Goal: Leave review/rating: Leave review/rating

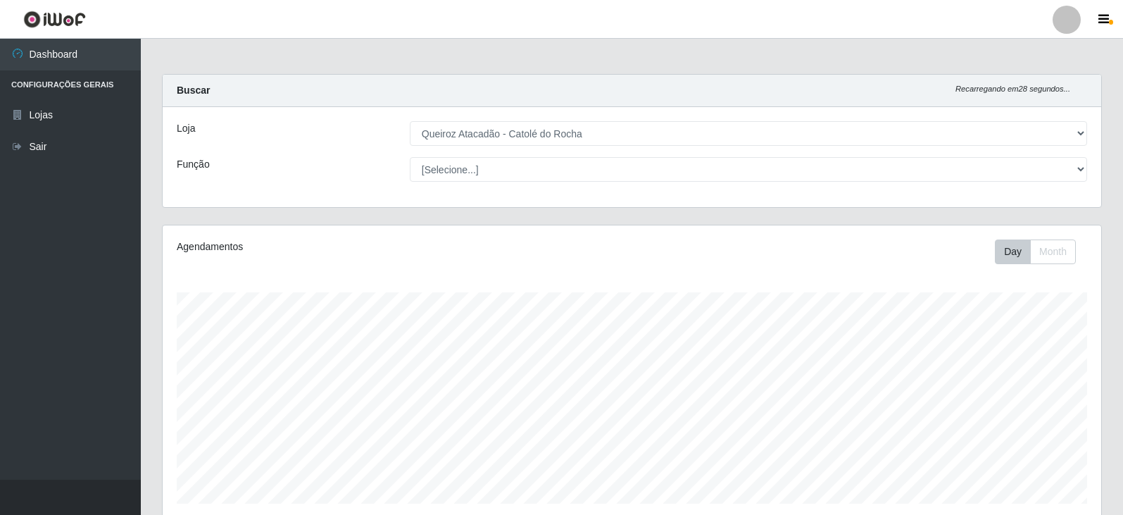
select select "500"
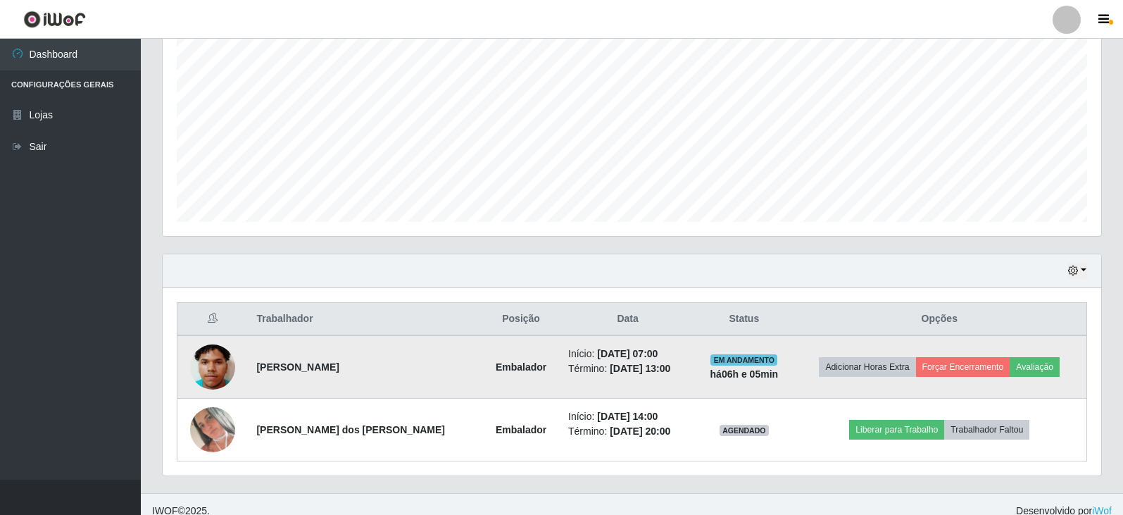
scroll to position [292, 938]
click at [1046, 370] on button "Avaliação" at bounding box center [1035, 367] width 50 height 20
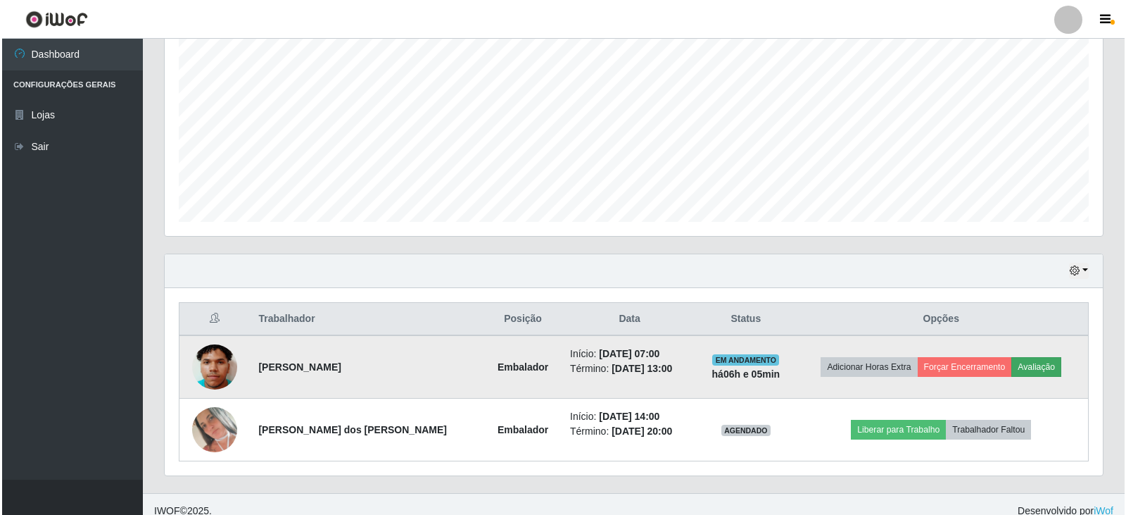
scroll to position [292, 931]
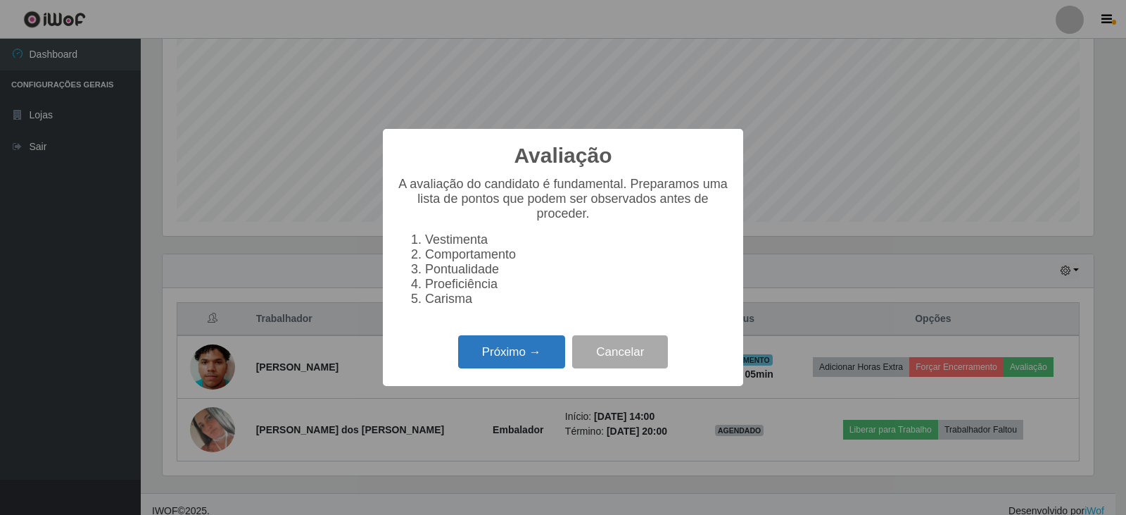
click at [506, 364] on button "Próximo →" at bounding box center [511, 351] width 107 height 33
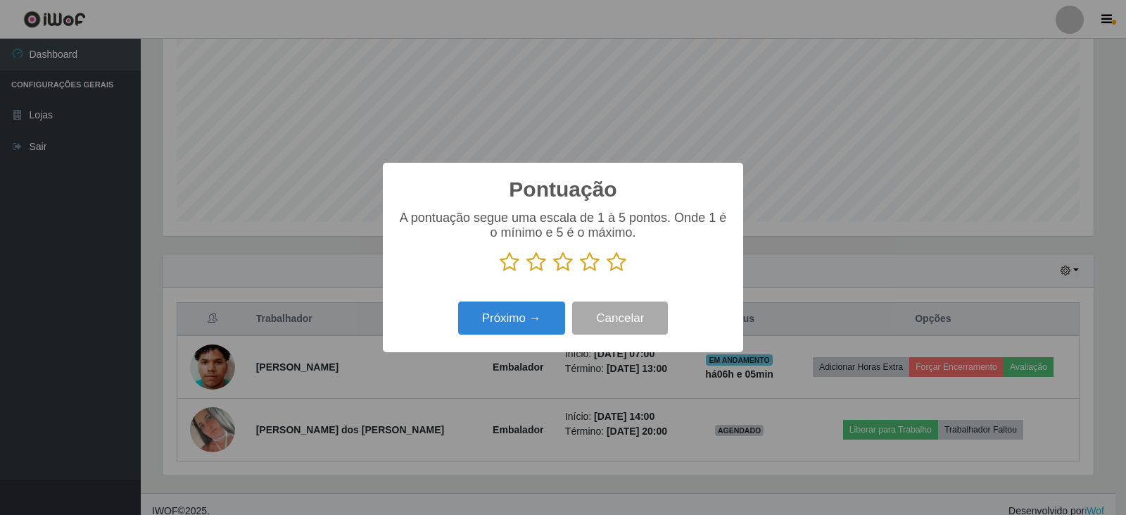
click at [620, 264] on icon at bounding box center [617, 261] width 20 height 21
click at [607, 272] on input "radio" at bounding box center [607, 272] width 0 height 0
click at [542, 322] on button "Próximo →" at bounding box center [511, 317] width 107 height 33
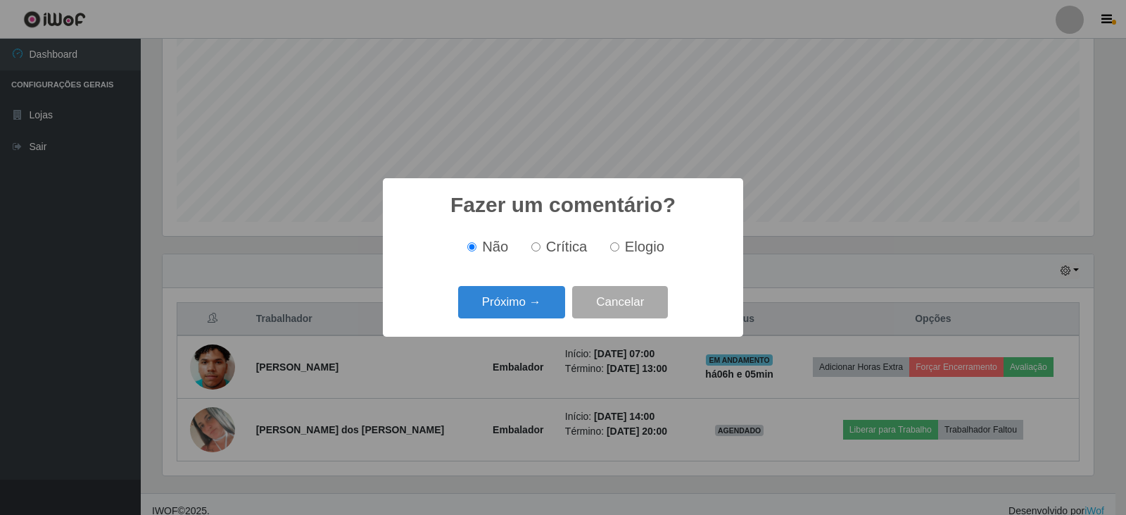
click at [611, 249] on input "Elogio" at bounding box center [614, 246] width 9 height 9
radio input "true"
click at [547, 303] on button "Próximo →" at bounding box center [511, 302] width 107 height 33
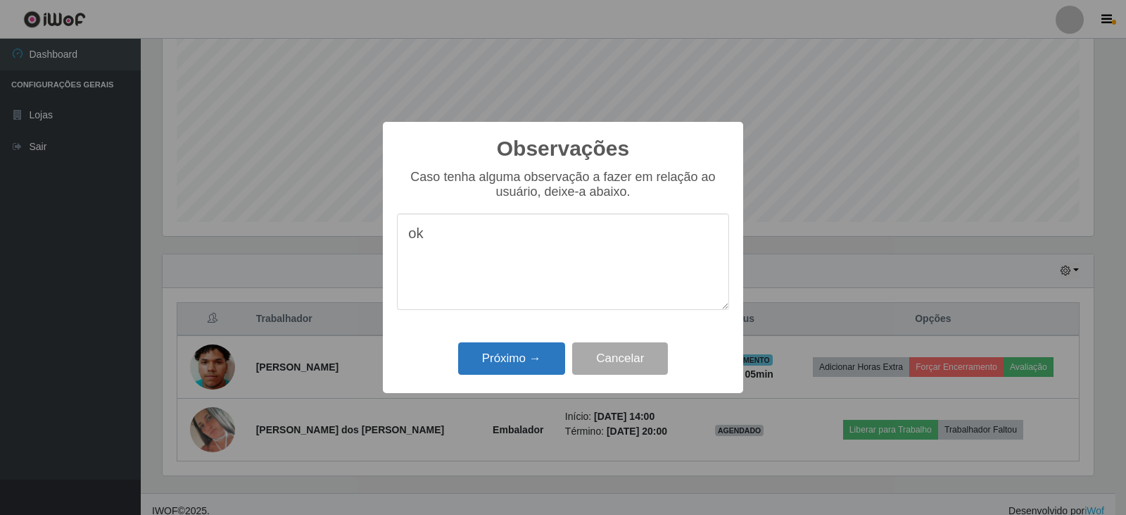
type textarea "ok"
click at [532, 353] on button "Próximo →" at bounding box center [511, 358] width 107 height 33
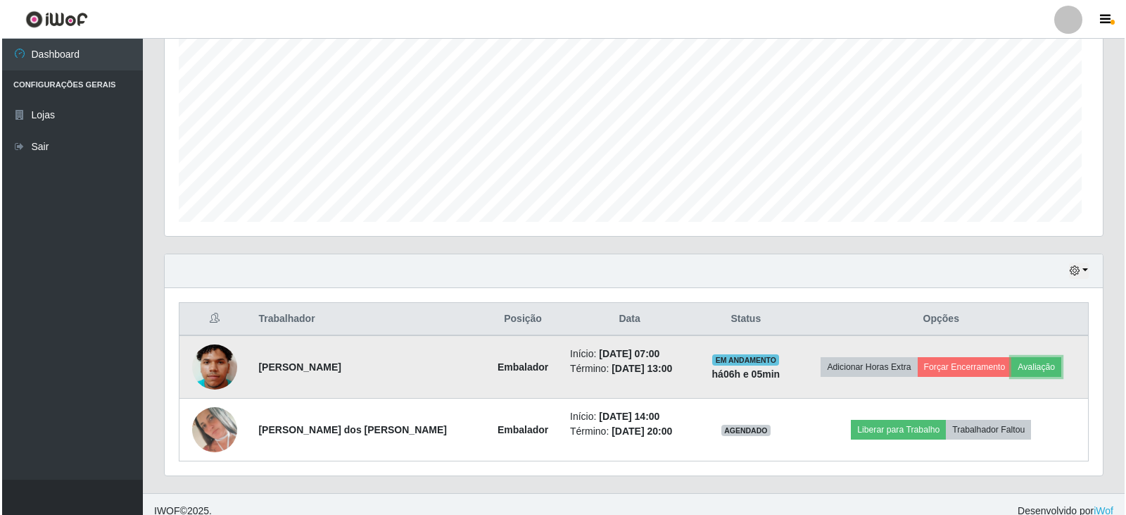
scroll to position [292, 938]
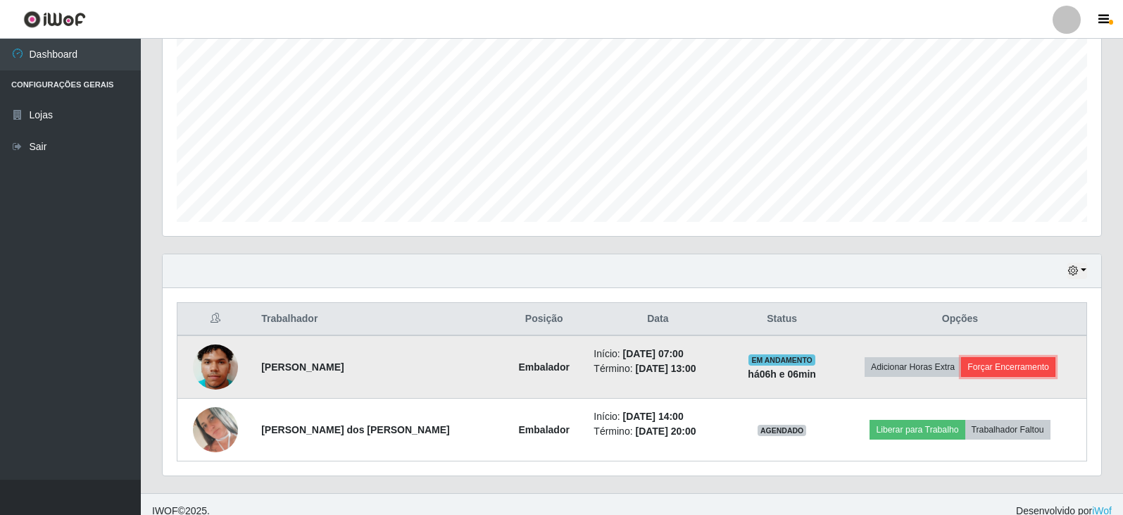
click at [1014, 364] on button "Forçar Encerramento" at bounding box center [1008, 367] width 94 height 20
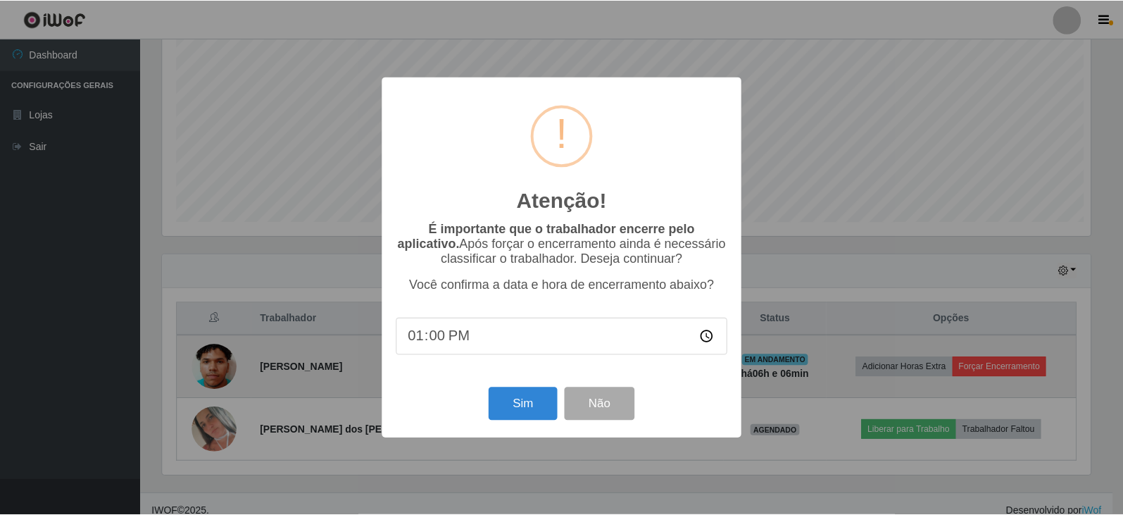
scroll to position [292, 931]
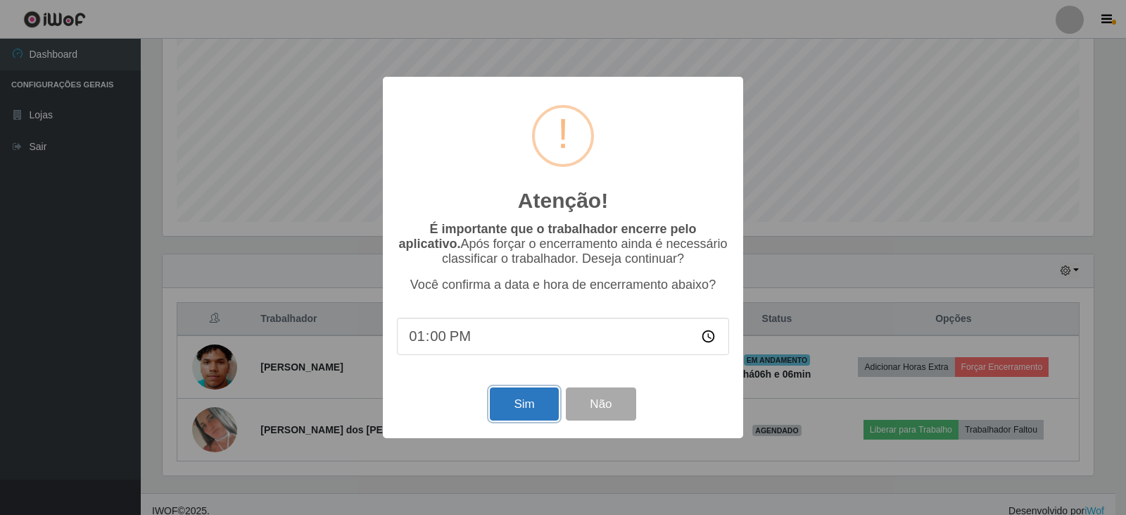
click at [514, 413] on button "Sim" at bounding box center [524, 403] width 68 height 33
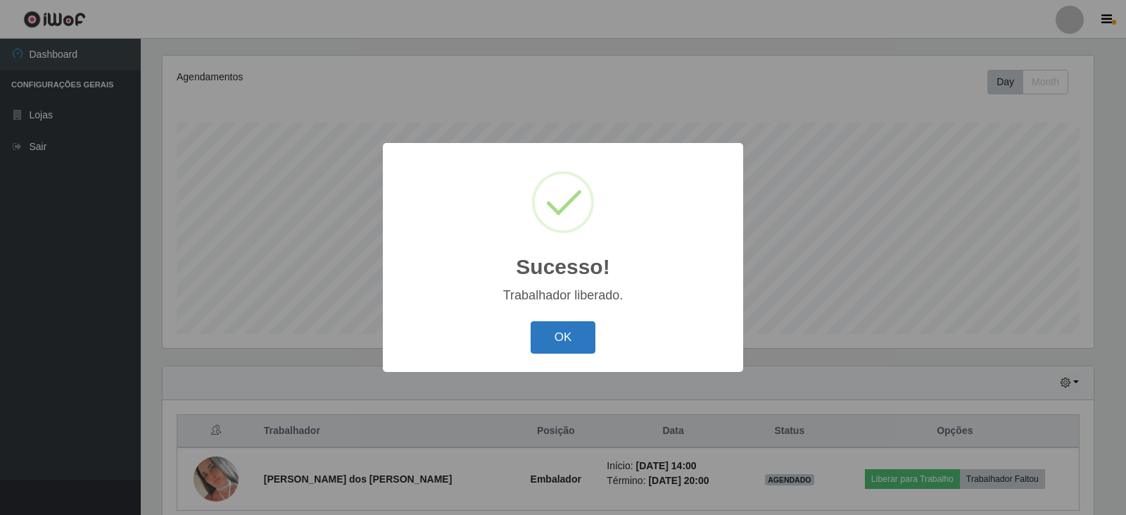
click at [573, 333] on button "OK" at bounding box center [563, 337] width 65 height 33
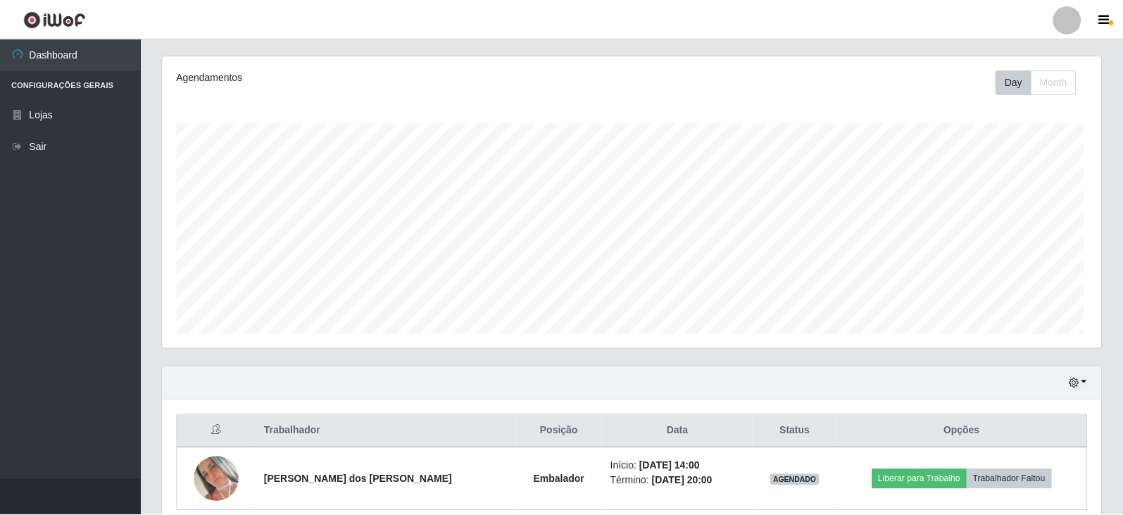
scroll to position [292, 938]
